Goal: Task Accomplishment & Management: Use online tool/utility

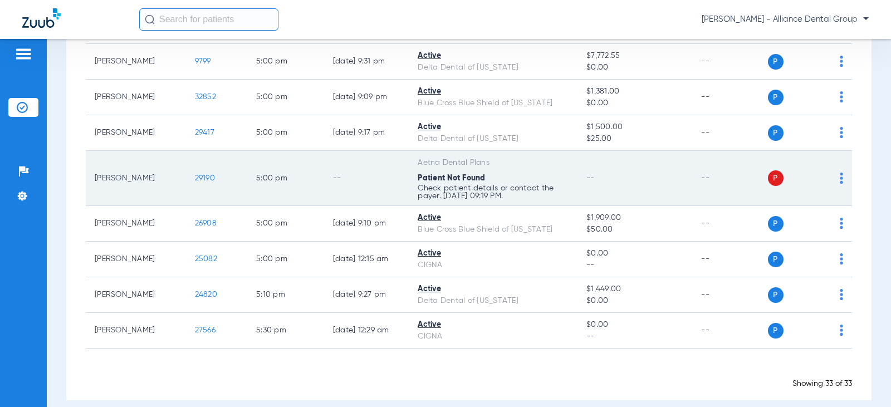
scroll to position [1069, 0]
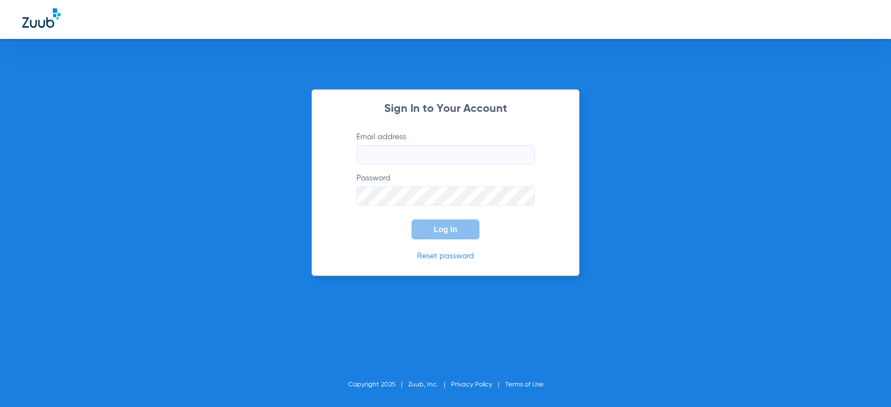
click at [365, 147] on input "Email address" at bounding box center [446, 154] width 178 height 19
type input "[EMAIL_ADDRESS][DOMAIN_NAME]"
click at [412, 219] on button "Log In" at bounding box center [446, 229] width 68 height 20
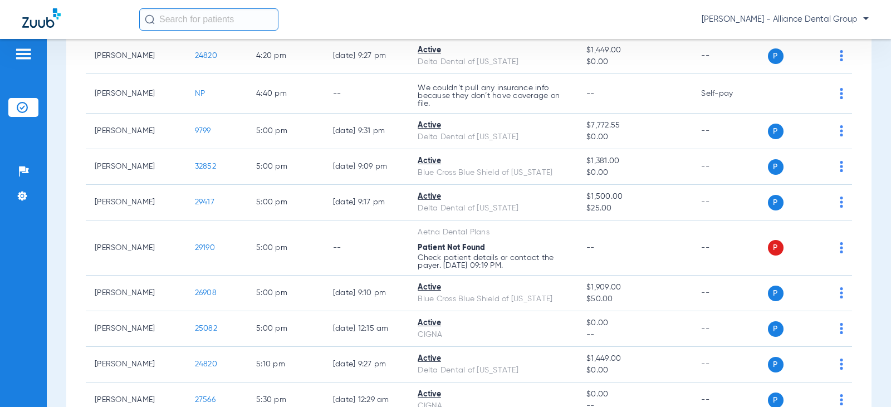
scroll to position [1003, 0]
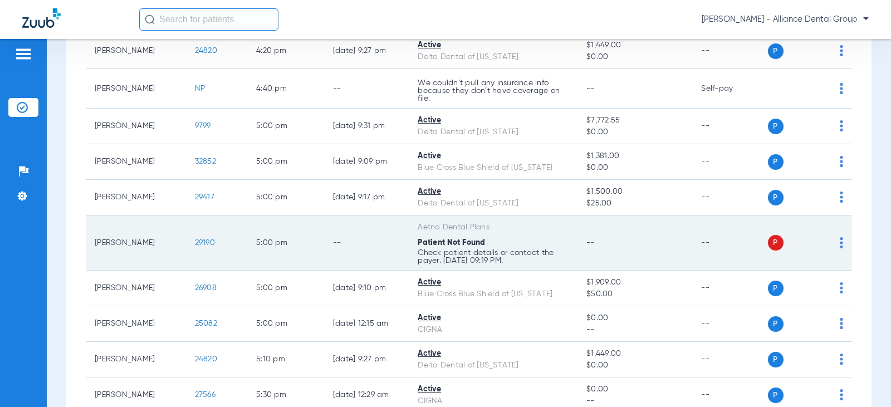
click at [769, 235] on span "P" at bounding box center [776, 243] width 16 height 16
click at [840, 237] on img at bounding box center [841, 242] width 3 height 11
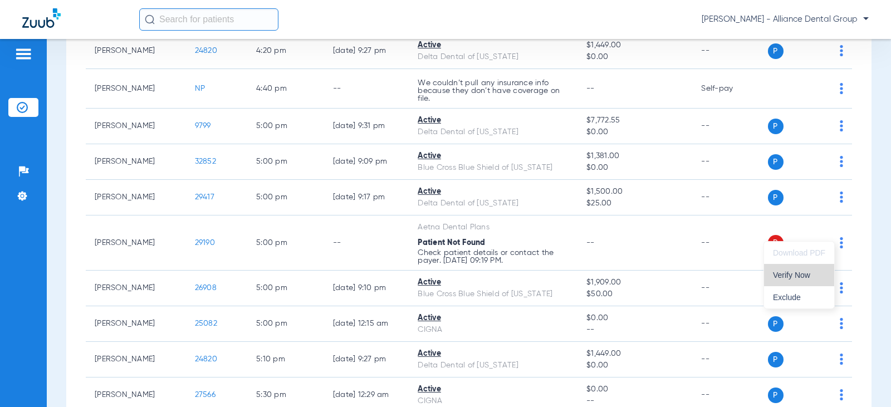
click at [791, 277] on span "Verify Now" at bounding box center [799, 275] width 52 height 8
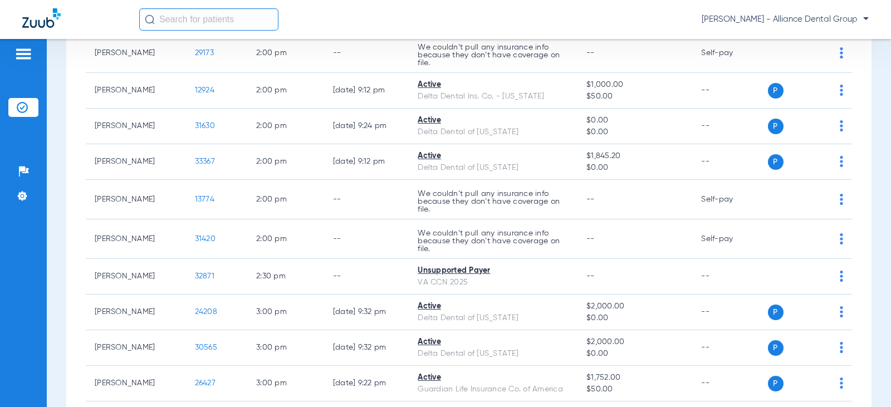
scroll to position [0, 0]
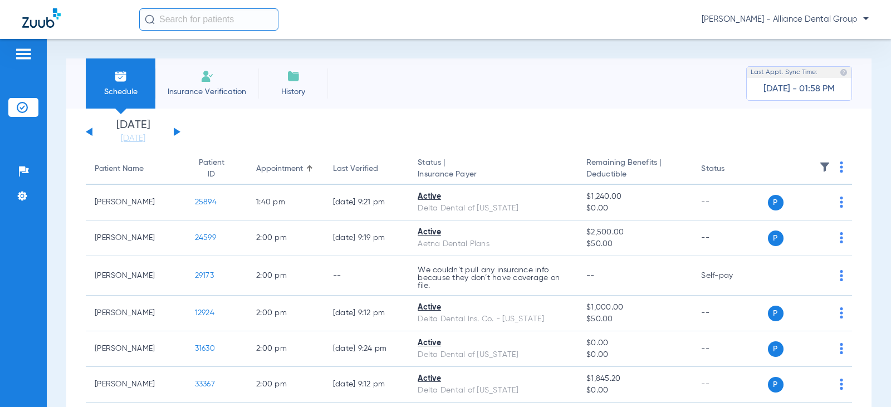
click at [175, 132] on button at bounding box center [177, 132] width 7 height 8
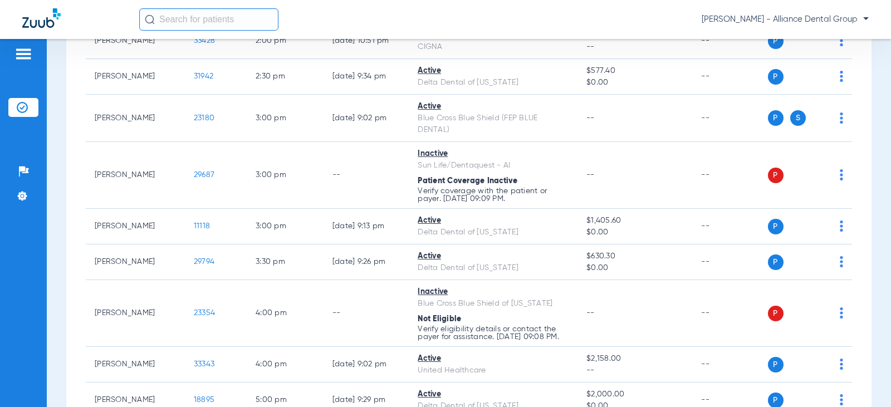
scroll to position [1560, 0]
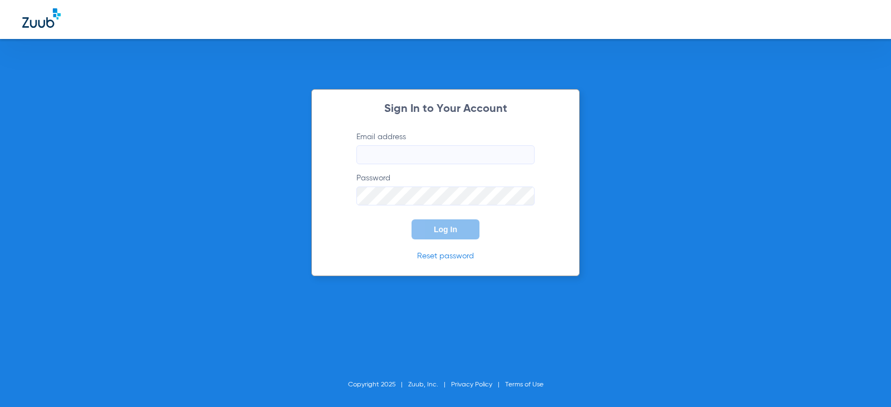
click at [392, 149] on input "Email address" at bounding box center [446, 154] width 178 height 19
click at [389, 153] on input "Email address Required" at bounding box center [446, 154] width 178 height 19
type input "[EMAIL_ADDRESS][DOMAIN_NAME]"
click at [412, 219] on button "Log In" at bounding box center [446, 229] width 68 height 20
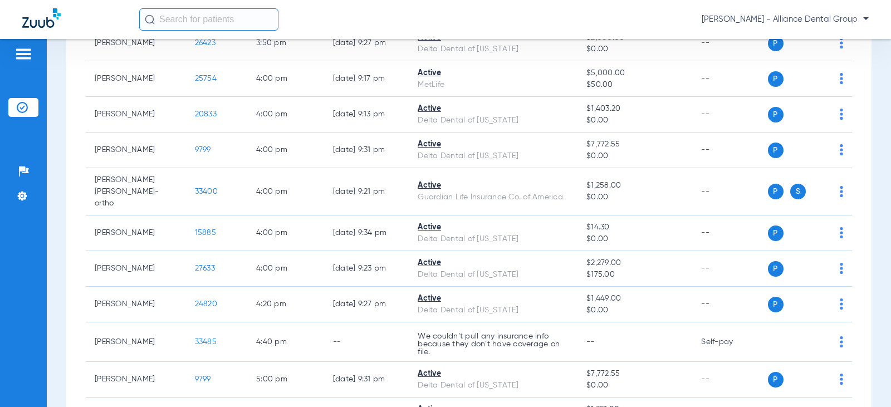
scroll to position [724, 0]
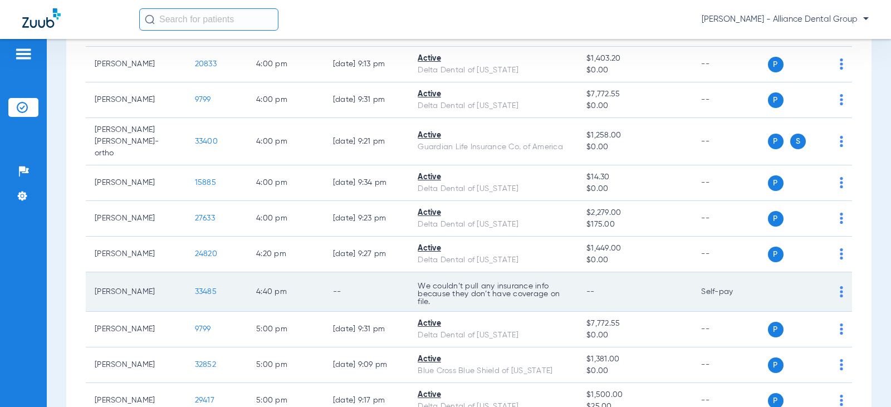
click at [840, 286] on img at bounding box center [841, 291] width 3 height 11
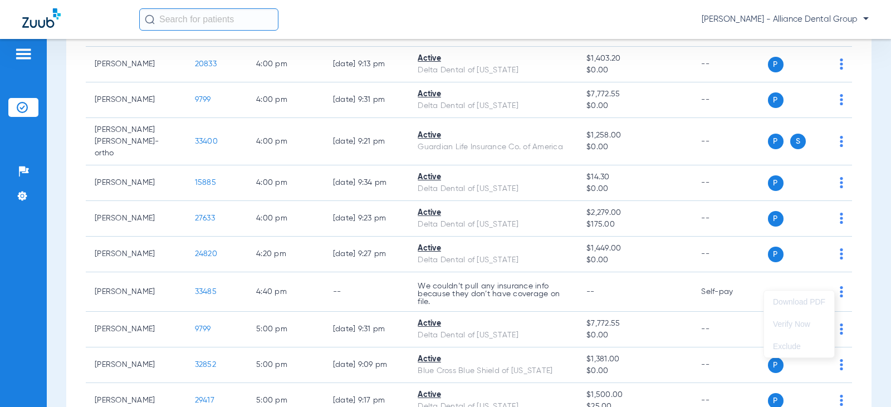
click at [109, 281] on div at bounding box center [445, 203] width 891 height 407
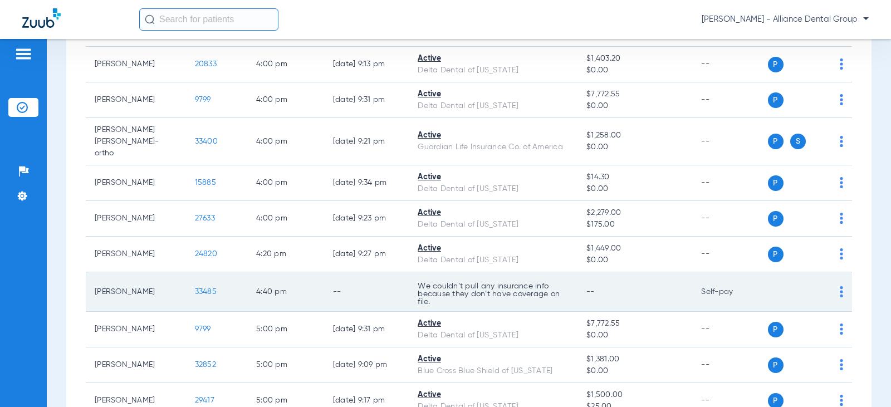
click at [203, 288] on span "33485" at bounding box center [206, 292] width 22 height 8
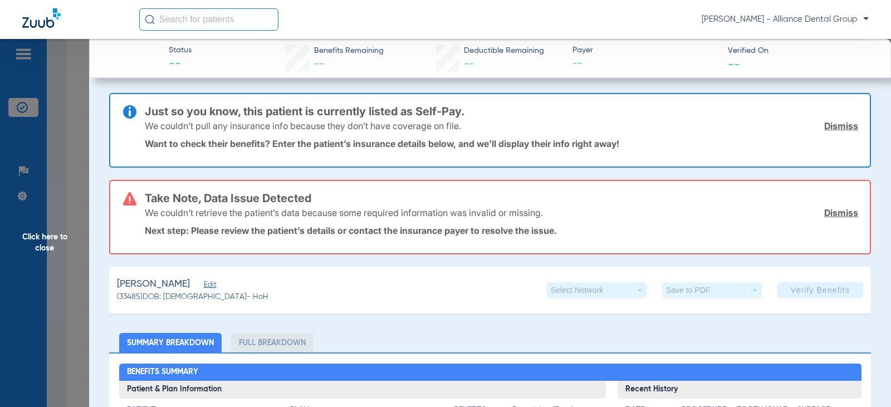
scroll to position [0, 0]
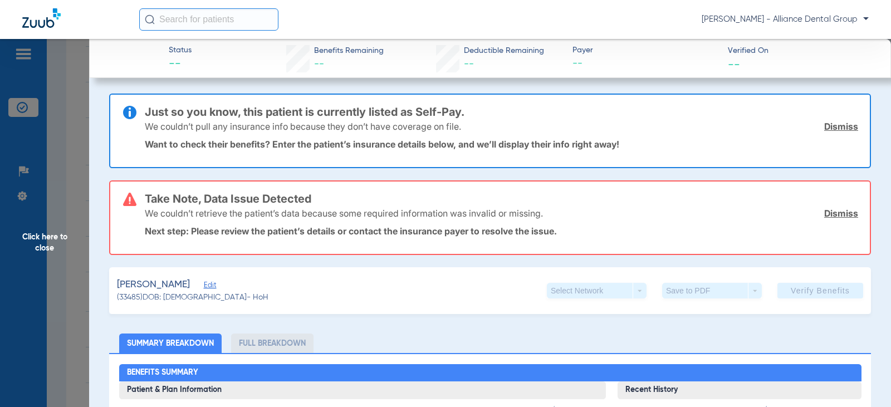
click at [36, 242] on span "Click here to close" at bounding box center [44, 242] width 89 height 407
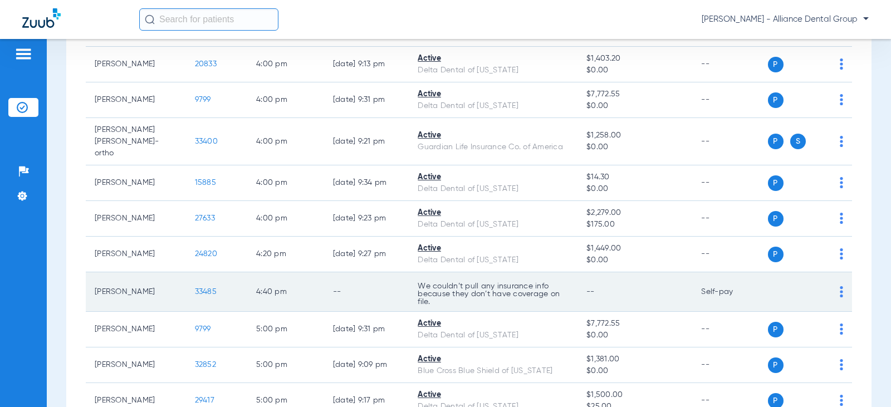
click at [840, 286] on img at bounding box center [841, 291] width 3 height 11
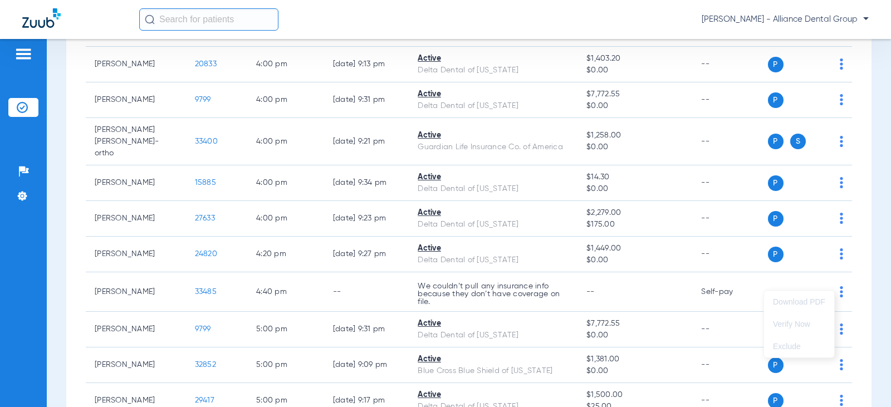
click at [458, 276] on div at bounding box center [445, 203] width 891 height 407
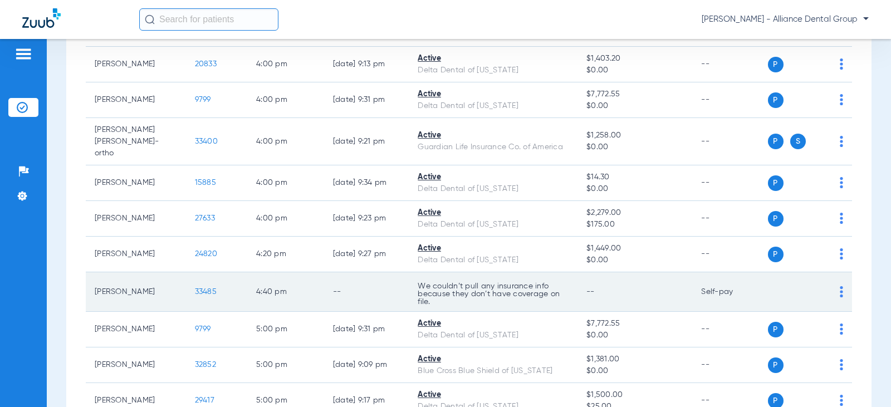
click at [198, 288] on span "33485" at bounding box center [206, 292] width 22 height 8
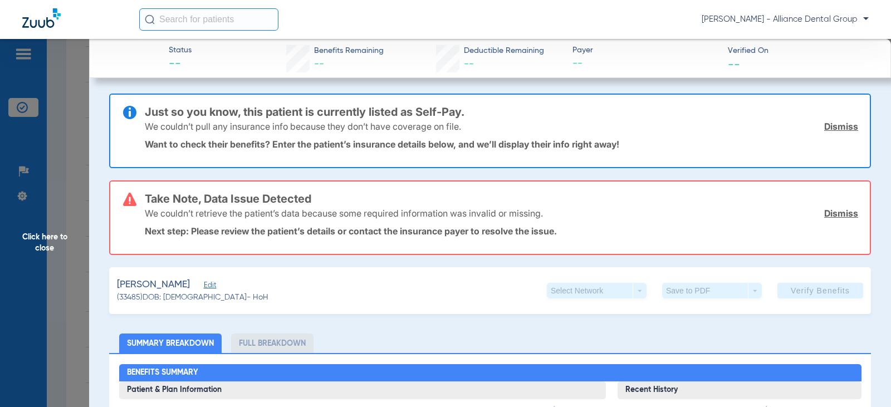
click at [27, 266] on span "Click here to close" at bounding box center [44, 242] width 89 height 407
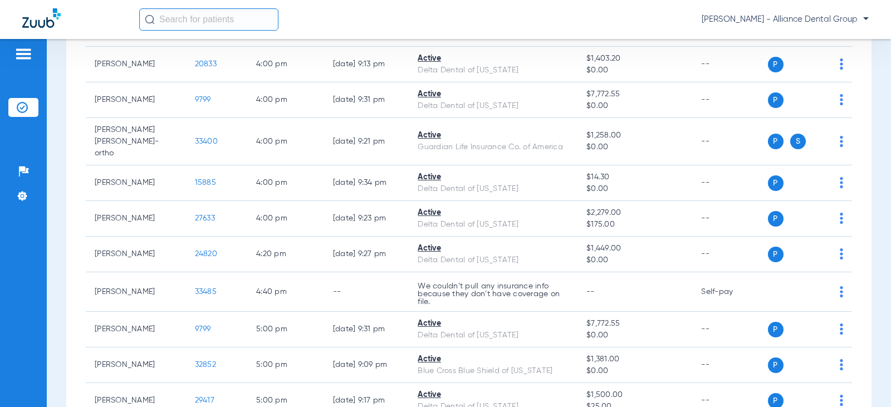
click at [22, 55] on img at bounding box center [23, 53] width 18 height 13
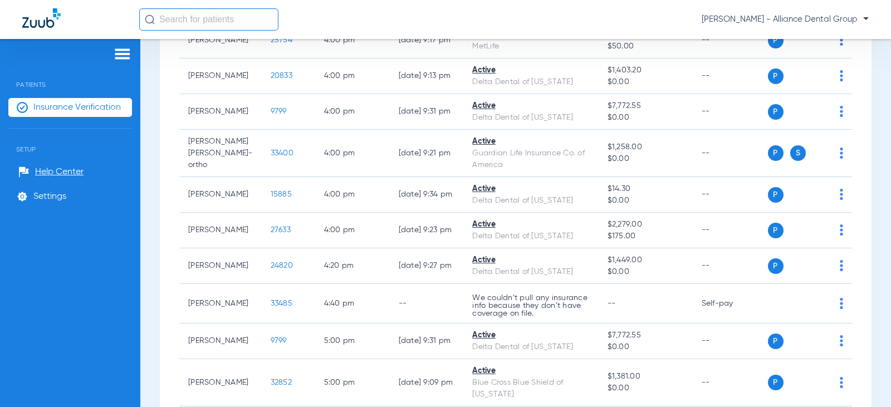
scroll to position [741, 0]
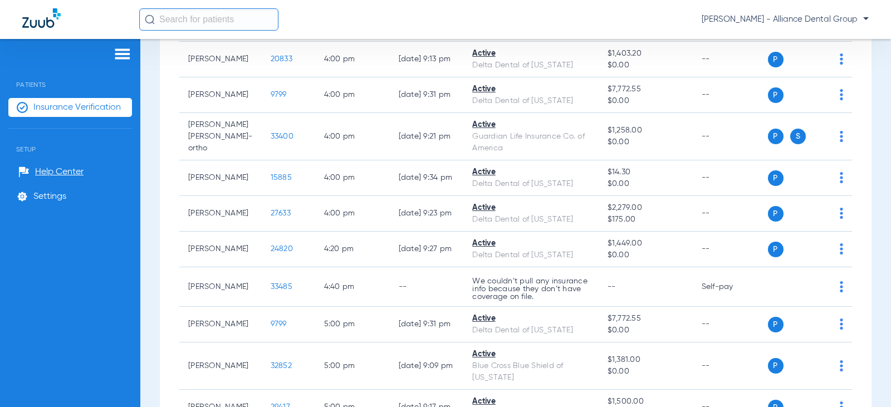
click at [123, 54] on img at bounding box center [123, 53] width 18 height 13
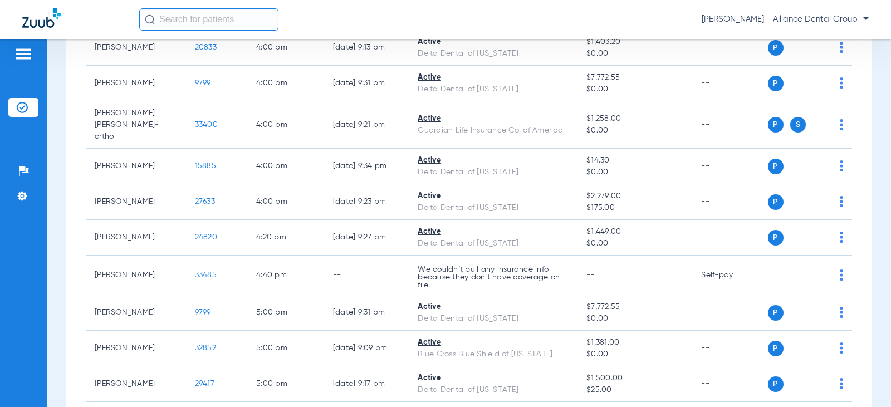
scroll to position [724, 0]
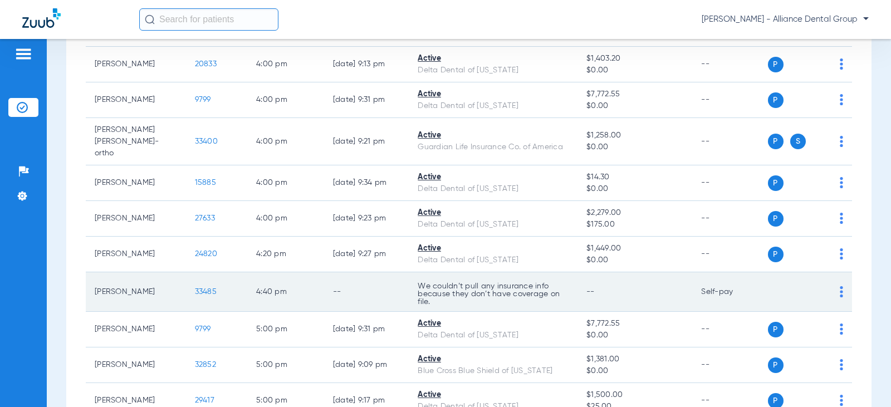
click at [195, 288] on span "33485" at bounding box center [206, 292] width 22 height 8
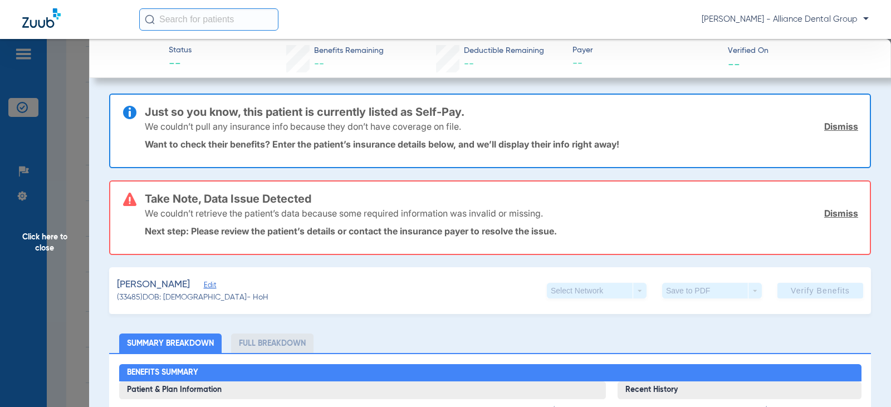
click at [823, 219] on div "We couldn’t retrieve the patient’s data because some required information was i…" at bounding box center [502, 213] width 714 height 29
click at [832, 129] on link "Dismiss" at bounding box center [841, 126] width 34 height 11
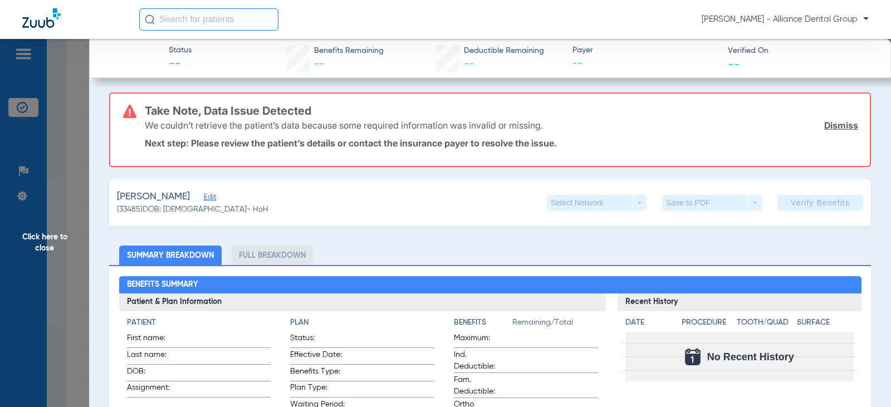
scroll to position [0, 0]
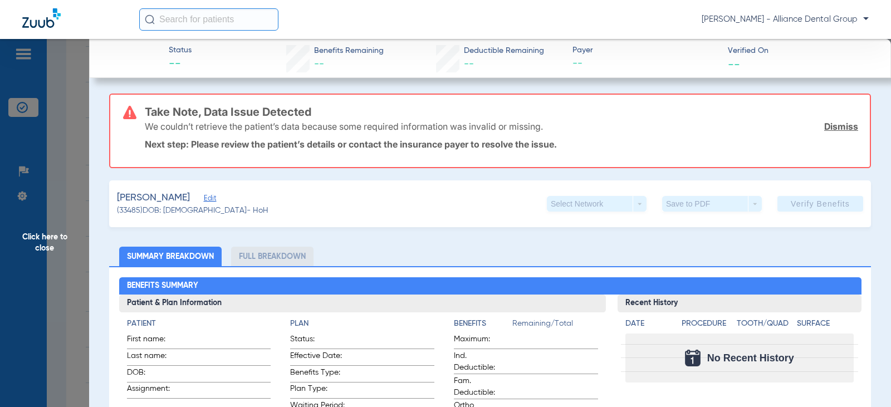
click at [632, 204] on div "Select Network arrow_drop_down" at bounding box center [597, 204] width 100 height 16
click at [204, 200] on span "Edit" at bounding box center [209, 199] width 10 height 11
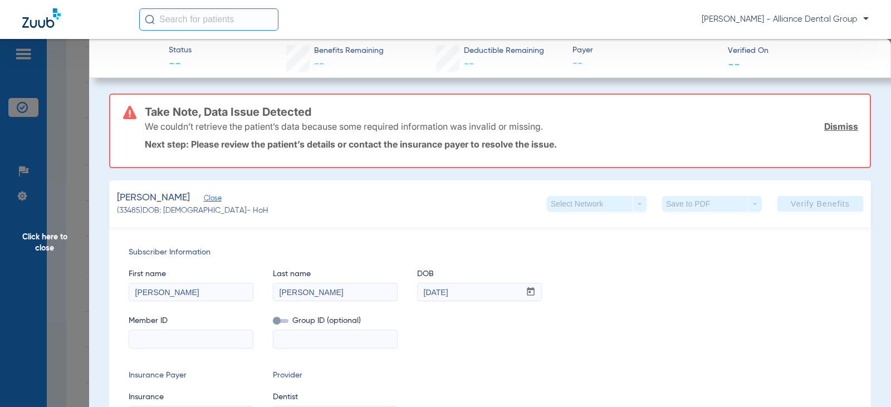
click at [643, 209] on div "Select Network arrow_drop_down Save to PDF arrow_drop_down Verify Benefits" at bounding box center [705, 204] width 316 height 16
drag, startPoint x: 686, startPoint y: 202, endPoint x: 749, endPoint y: 201, distance: 63.0
click at [687, 202] on div "Save to PDF arrow_drop_down" at bounding box center [712, 204] width 100 height 16
drag, startPoint x: 750, startPoint y: 201, endPoint x: 775, endPoint y: 197, distance: 25.5
click at [752, 201] on div "Save to PDF arrow_drop_down" at bounding box center [712, 204] width 100 height 16
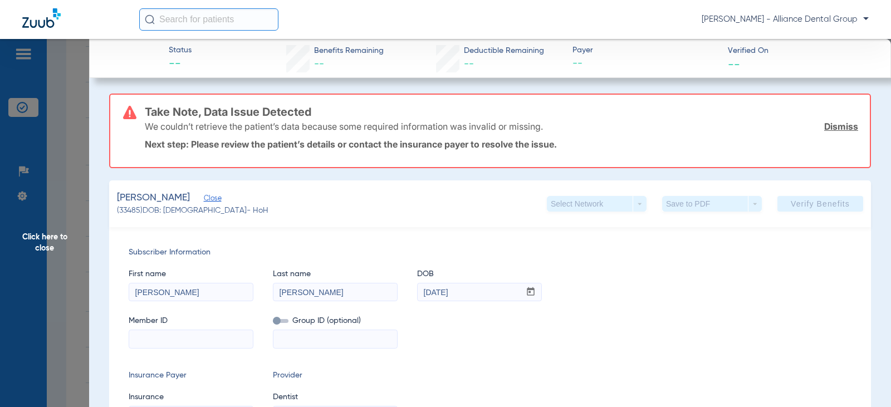
click at [787, 196] on div "[PERSON_NAME] (33485) DOB: [DEMOGRAPHIC_DATA] - HoH Select Network arrow_drop_d…" at bounding box center [490, 203] width 762 height 47
click at [827, 130] on link "Dismiss" at bounding box center [841, 126] width 34 height 11
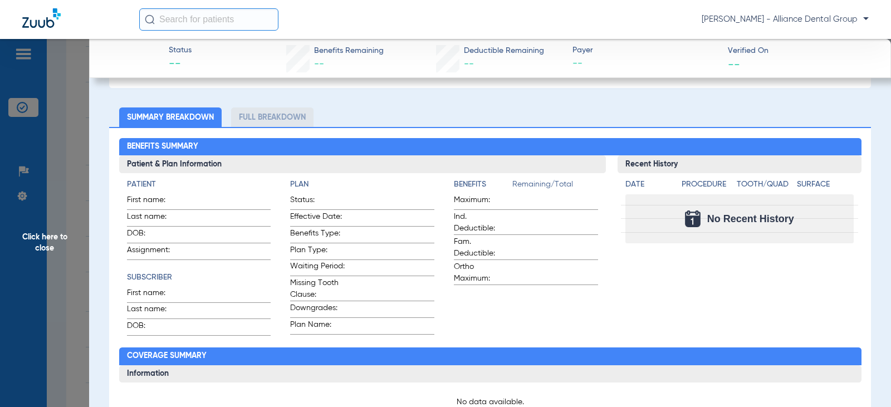
scroll to position [111, 0]
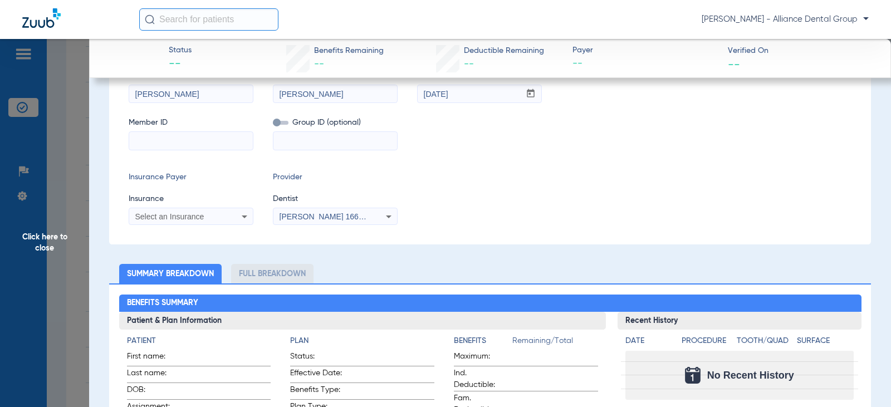
click at [736, 54] on span "Verified On" at bounding box center [800, 51] width 145 height 12
click at [47, 240] on span "Click here to close" at bounding box center [44, 242] width 89 height 407
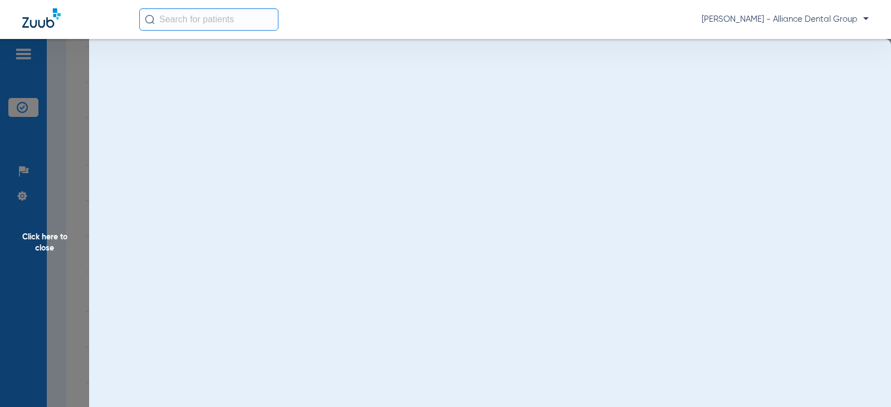
scroll to position [0, 0]
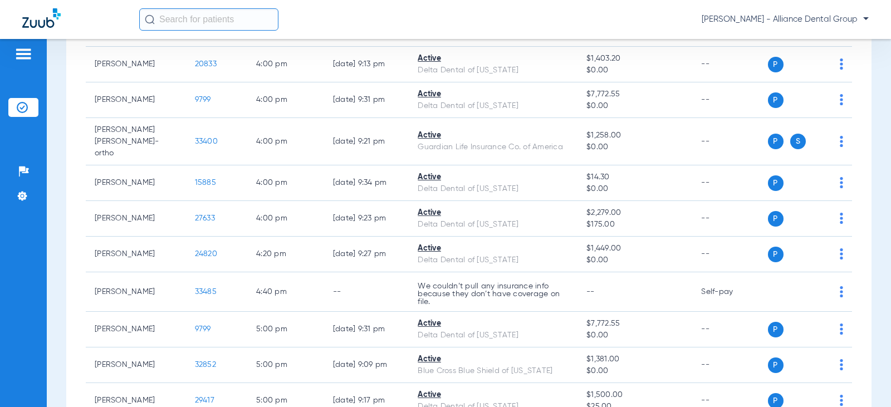
click at [749, 277] on td "Self-pay" at bounding box center [729, 292] width 75 height 40
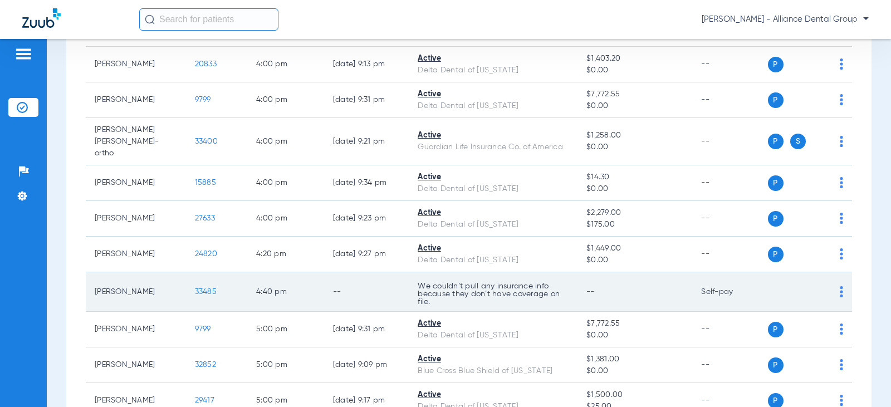
click at [829, 284] on div "P S" at bounding box center [806, 292] width 76 height 16
click at [831, 284] on div "P S" at bounding box center [806, 292] width 76 height 16
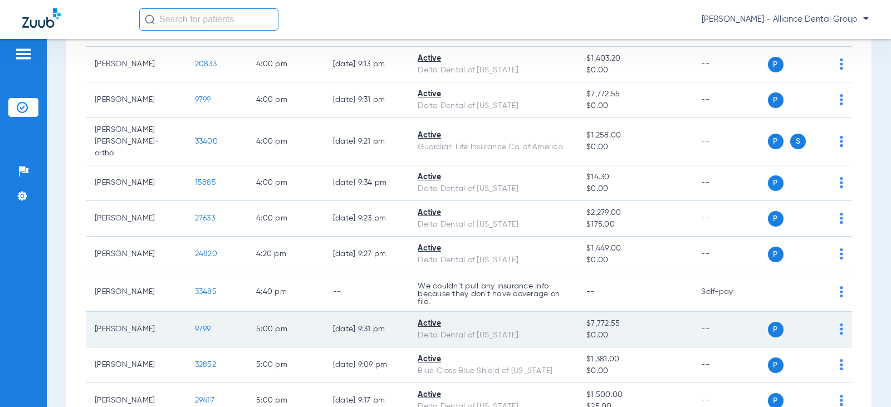
drag, startPoint x: 834, startPoint y: 280, endPoint x: 696, endPoint y: 309, distance: 141.2
click at [696, 312] on td "--" at bounding box center [729, 330] width 75 height 36
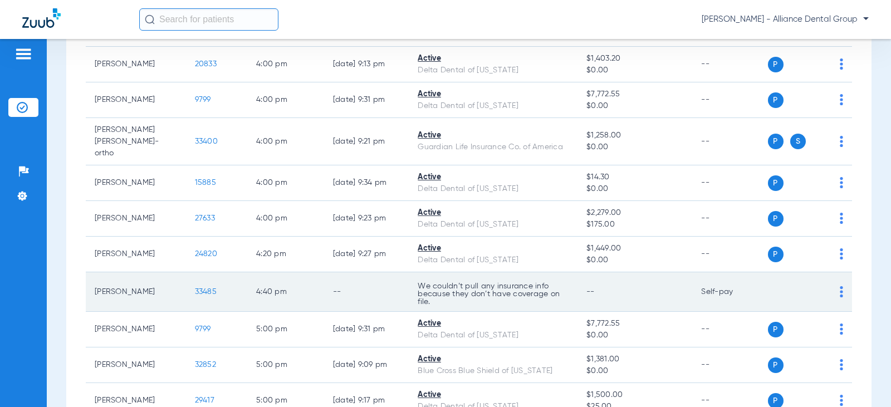
click at [831, 284] on div "P S" at bounding box center [806, 292] width 76 height 16
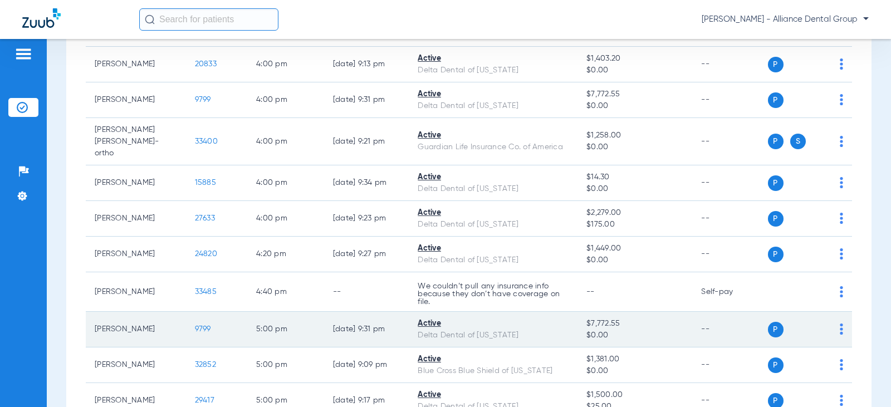
drag, startPoint x: 831, startPoint y: 279, endPoint x: 684, endPoint y: 316, distance: 151.7
click at [692, 316] on td "--" at bounding box center [729, 330] width 75 height 36
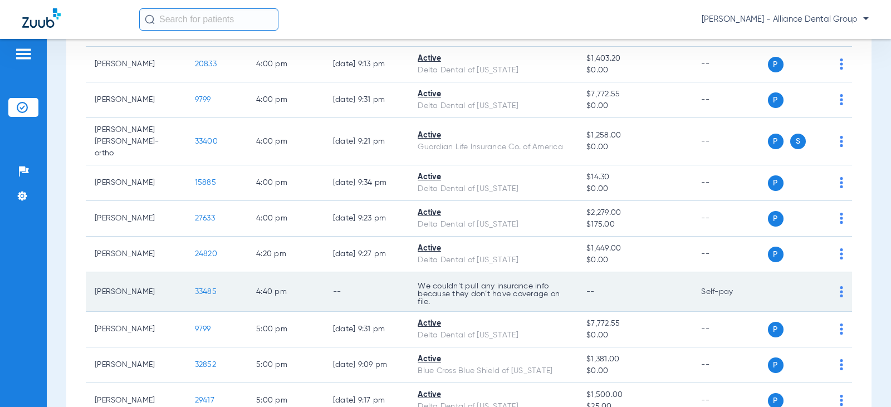
click at [659, 285] on td "--" at bounding box center [635, 292] width 115 height 40
